Goal: Register for event/course

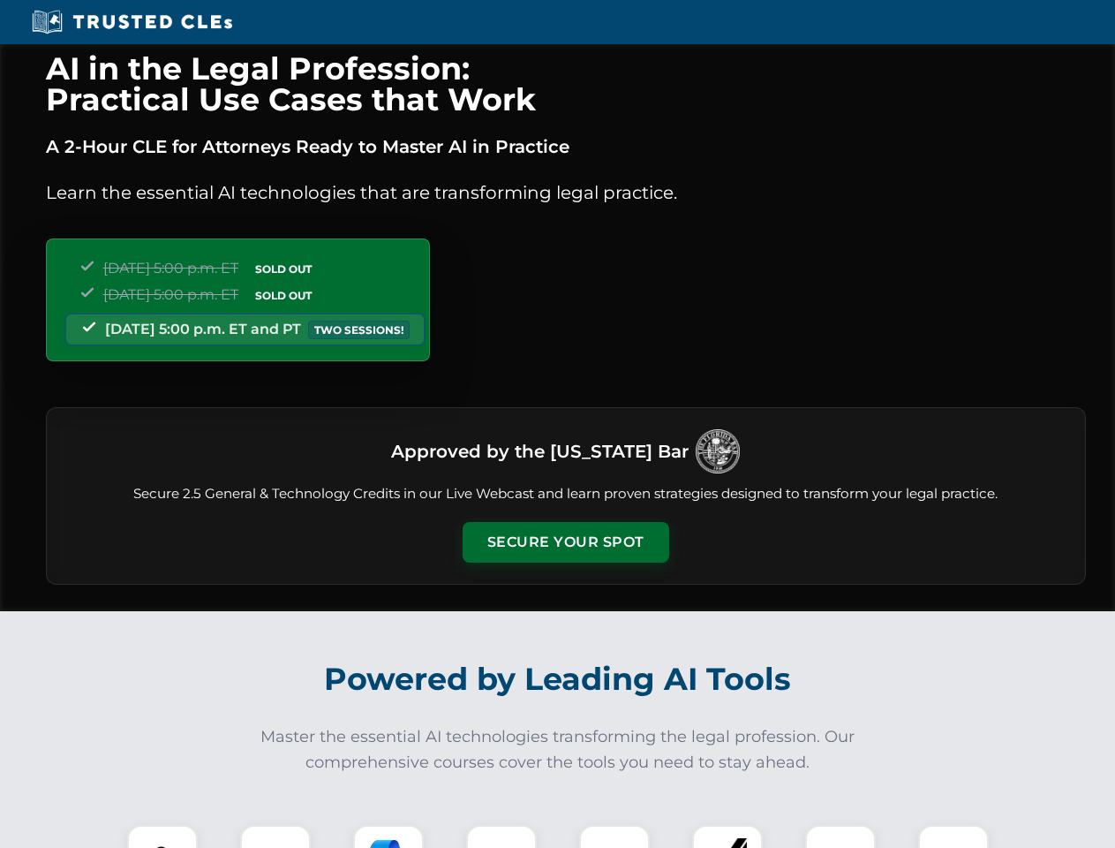
click at [565, 542] on button "Secure Your Spot" at bounding box center [566, 542] width 207 height 41
click at [162, 836] on img at bounding box center [162, 860] width 51 height 51
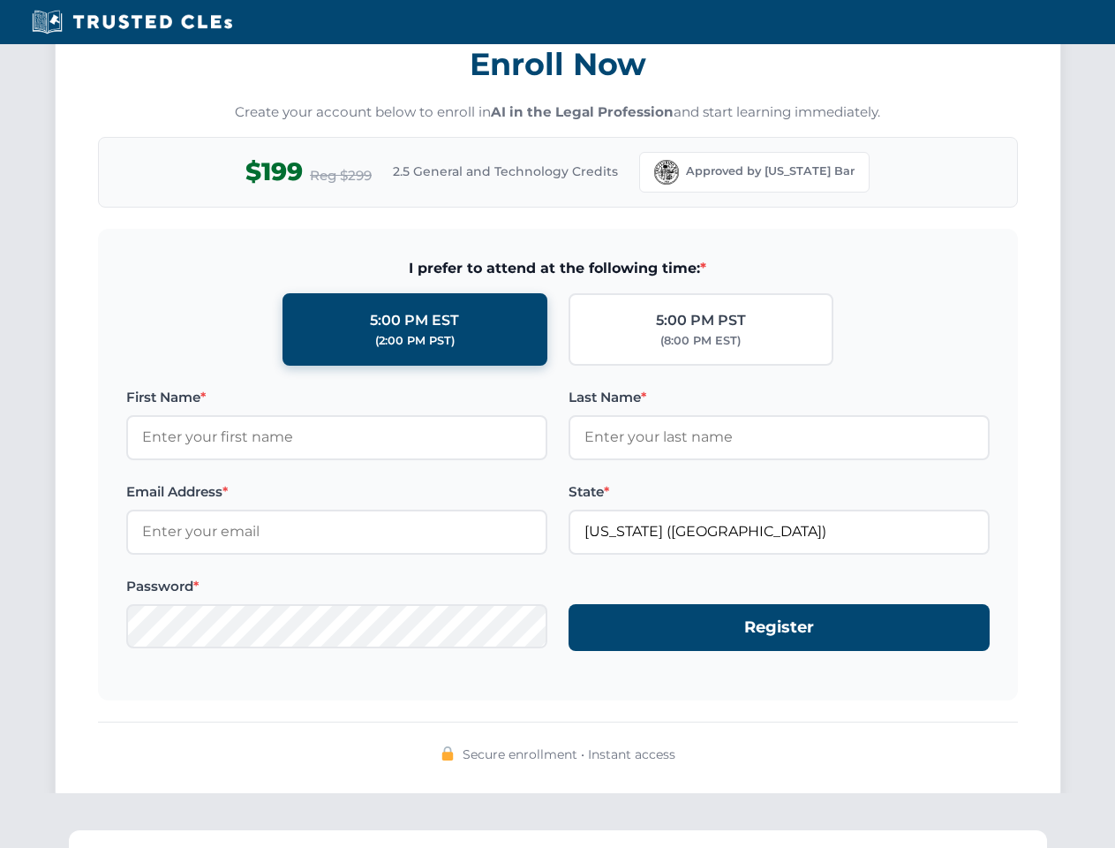
scroll to position [1734, 0]
